Goal: Task Accomplishment & Management: Use online tool/utility

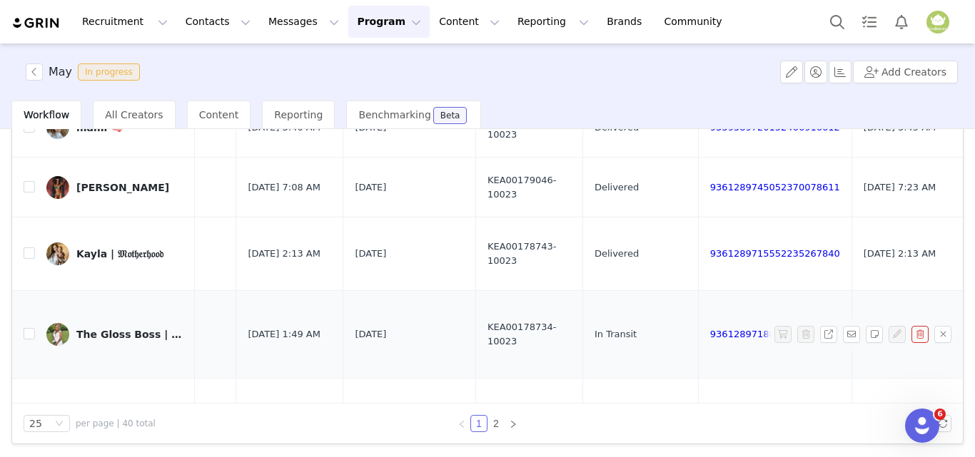
scroll to position [1433, 839]
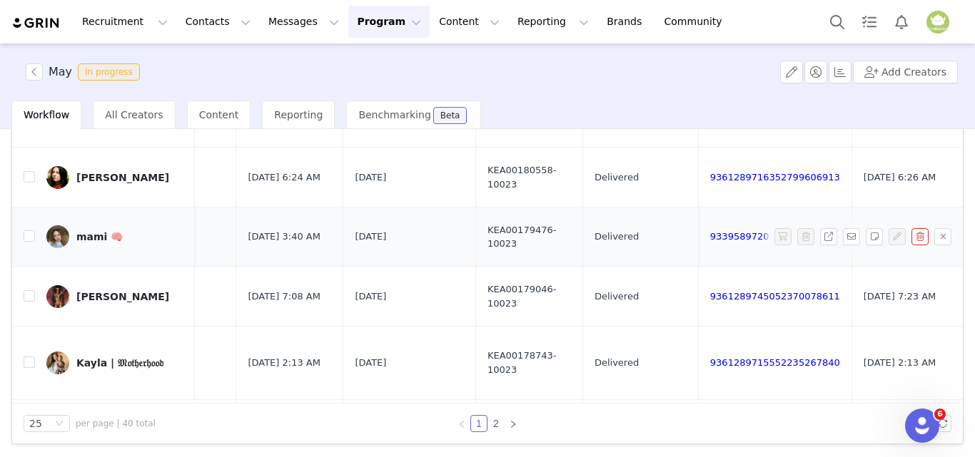
drag, startPoint x: 633, startPoint y: 213, endPoint x: 647, endPoint y: 217, distance: 14.9
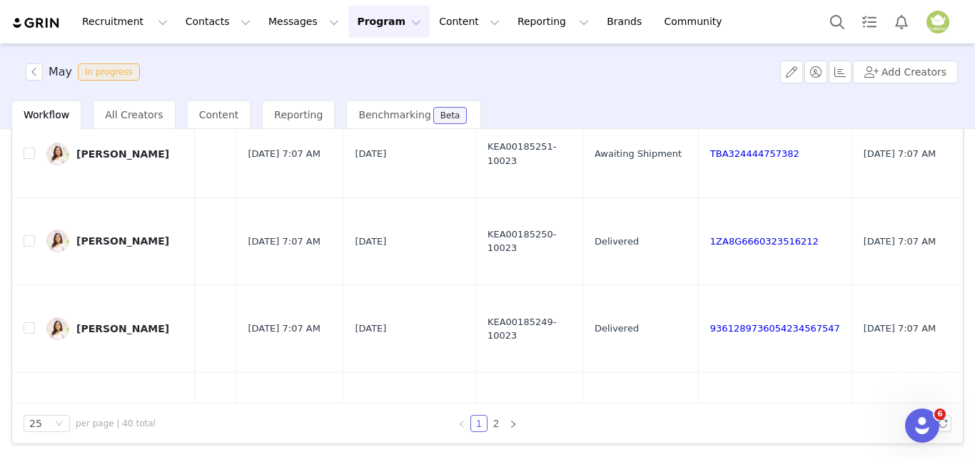
scroll to position [148, 839]
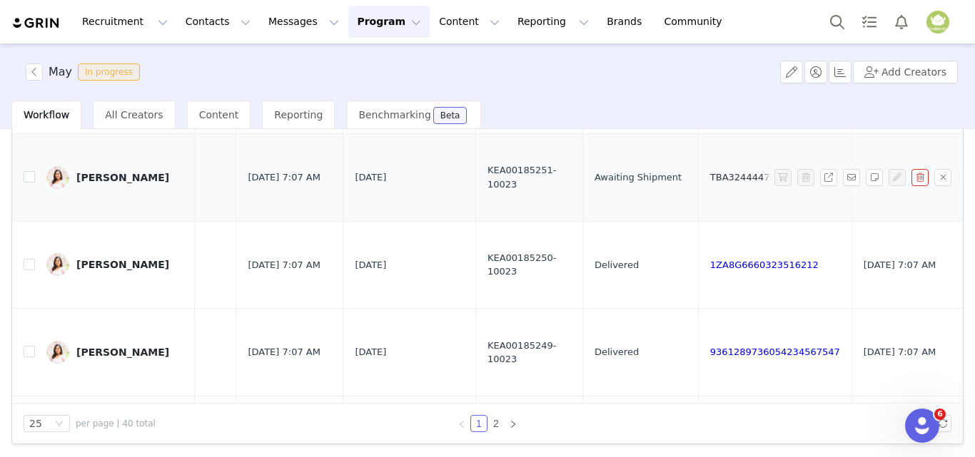
click at [710, 172] on link "TBA324444757382" at bounding box center [754, 177] width 89 height 11
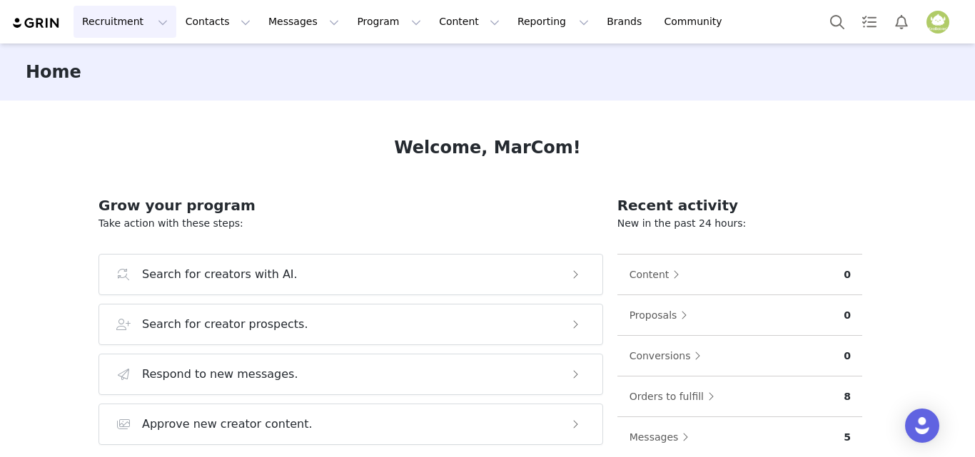
click at [121, 23] on button "Recruitment Recruitment" at bounding box center [124, 22] width 103 height 32
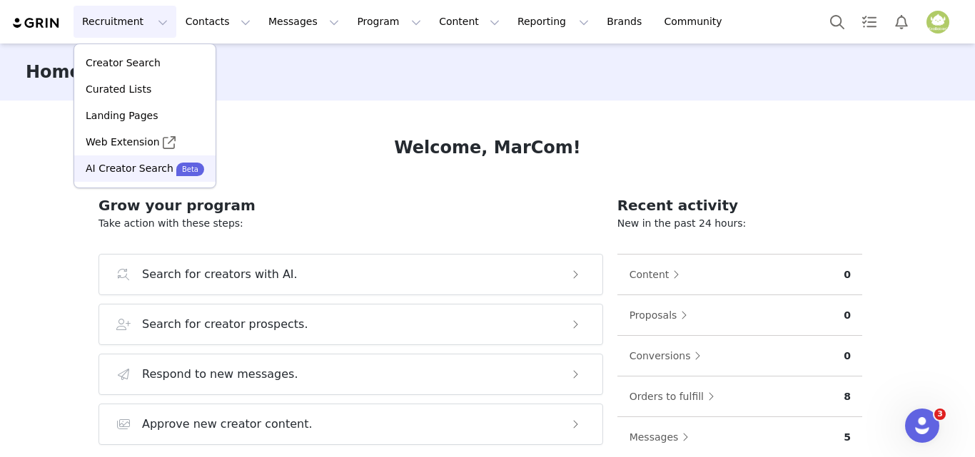
click at [148, 173] on p "AI Creator Search" at bounding box center [130, 168] width 88 height 15
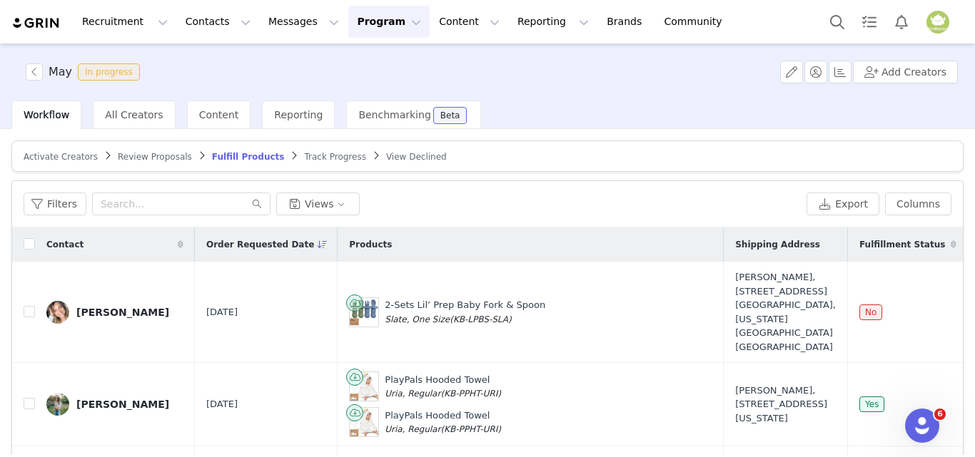
scroll to position [0, 839]
